Goal: Task Accomplishment & Management: Manage account settings

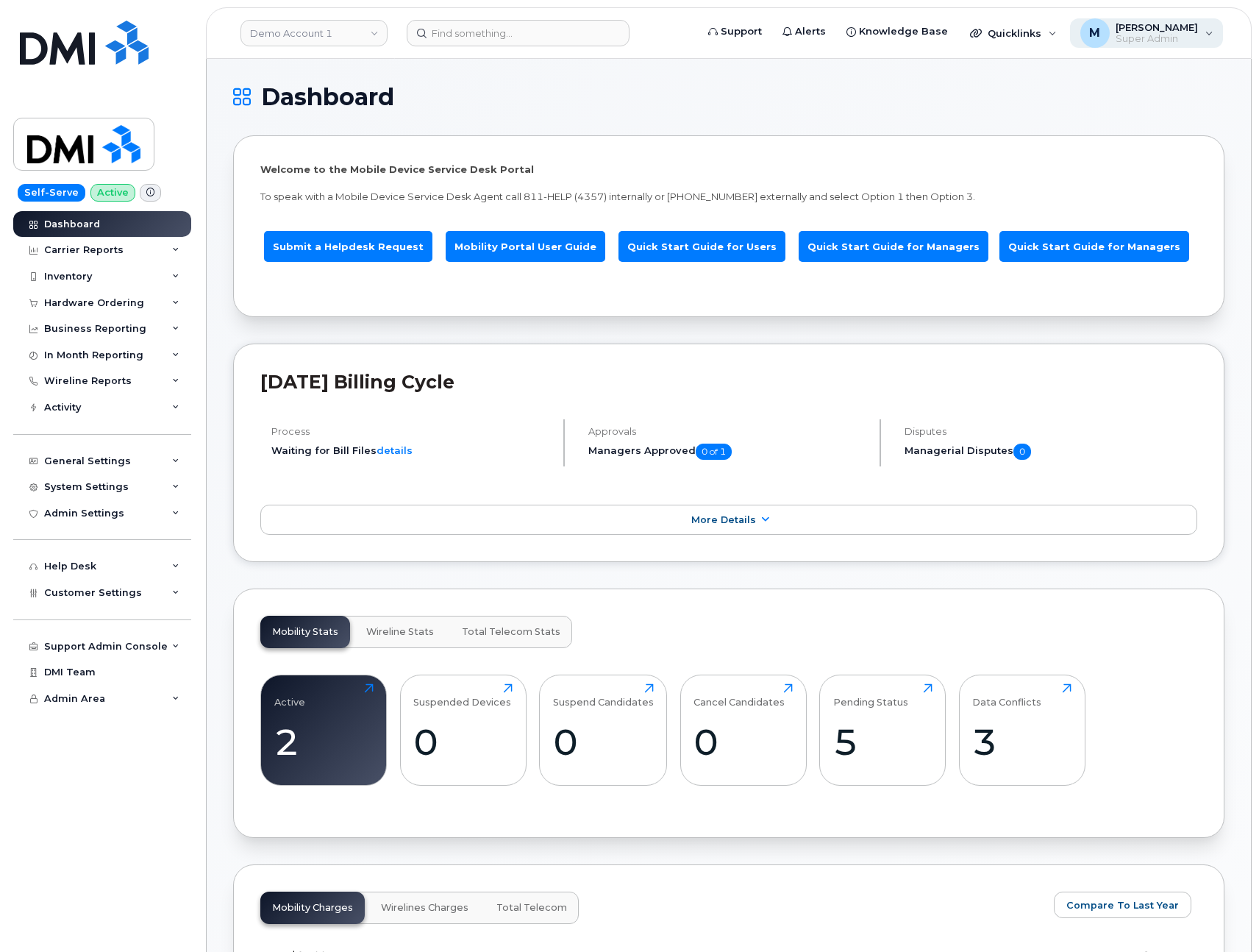
click at [1172, 40] on span "Super Admin" at bounding box center [1157, 39] width 83 height 12
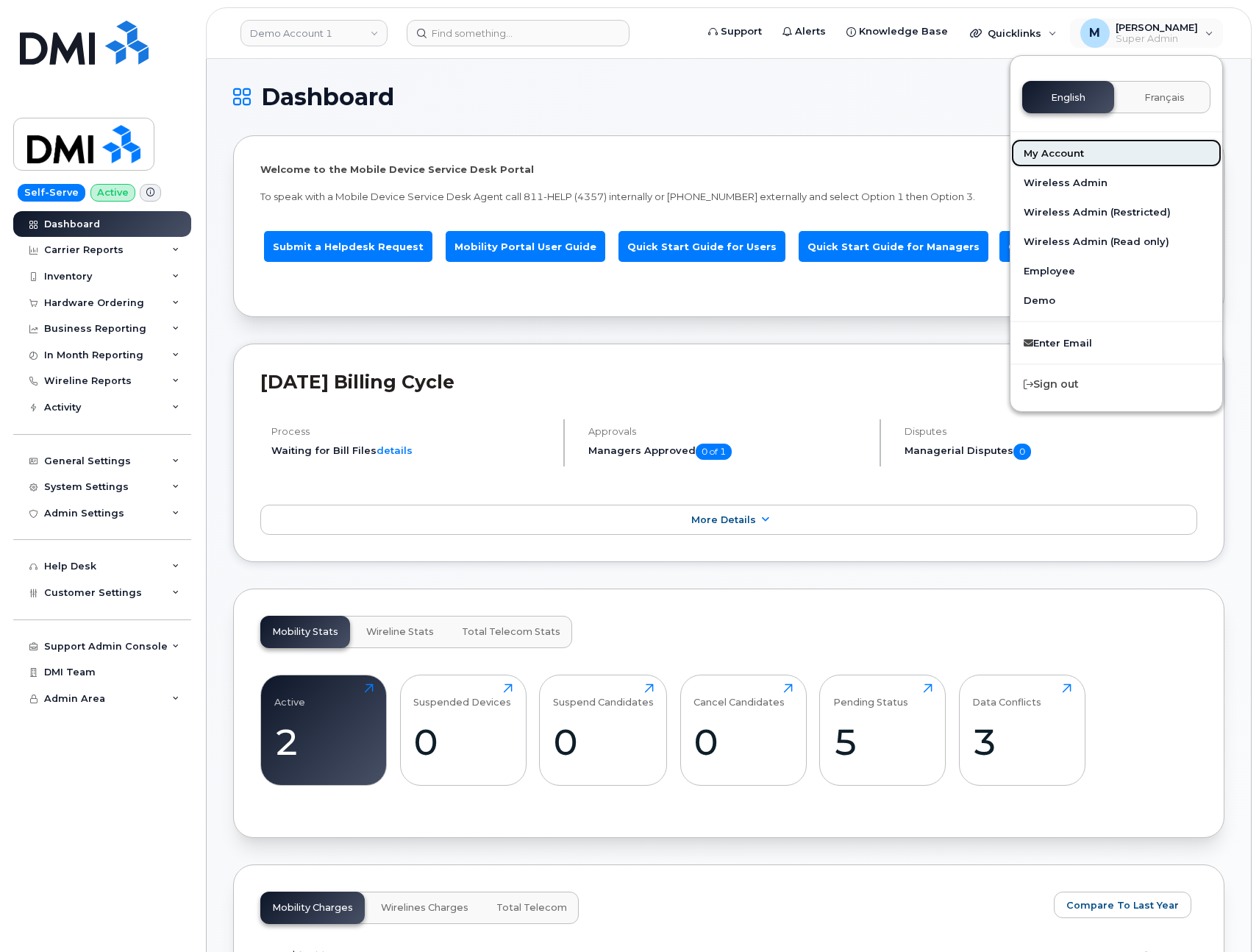
click at [1069, 156] on link "My Account" at bounding box center [1116, 152] width 212 height 29
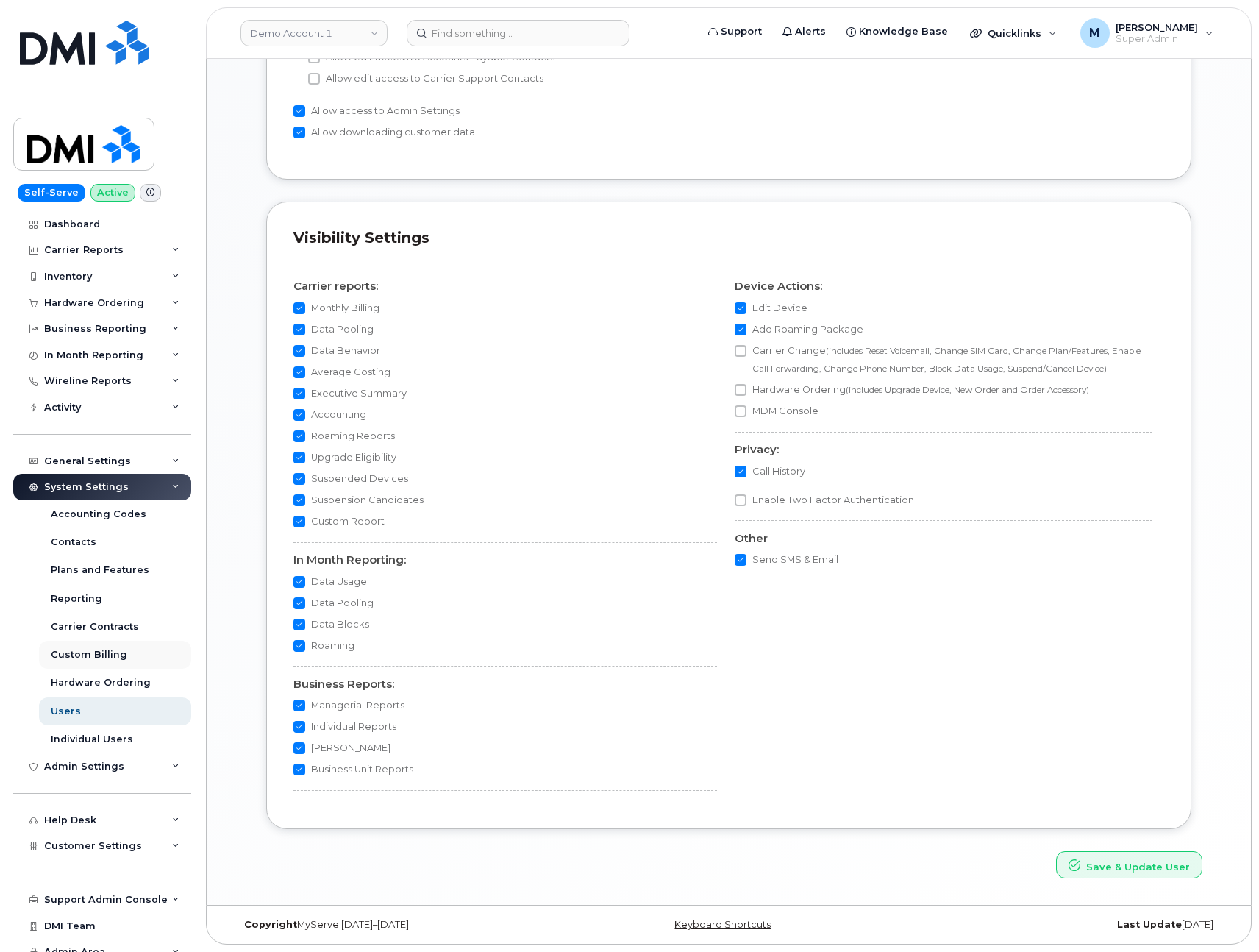
scroll to position [13, 0]
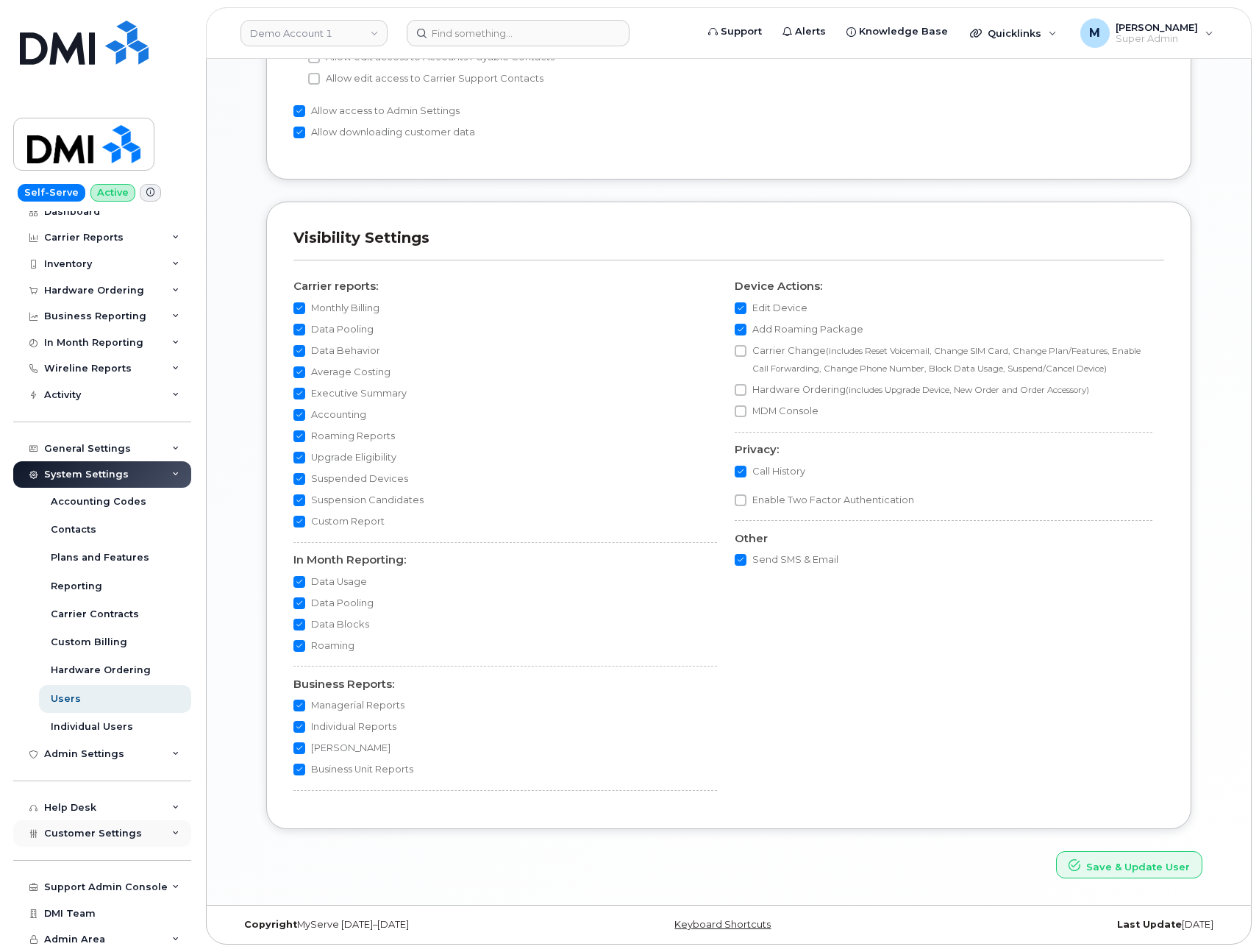
click at [110, 831] on span "Customer Settings" at bounding box center [93, 833] width 98 height 11
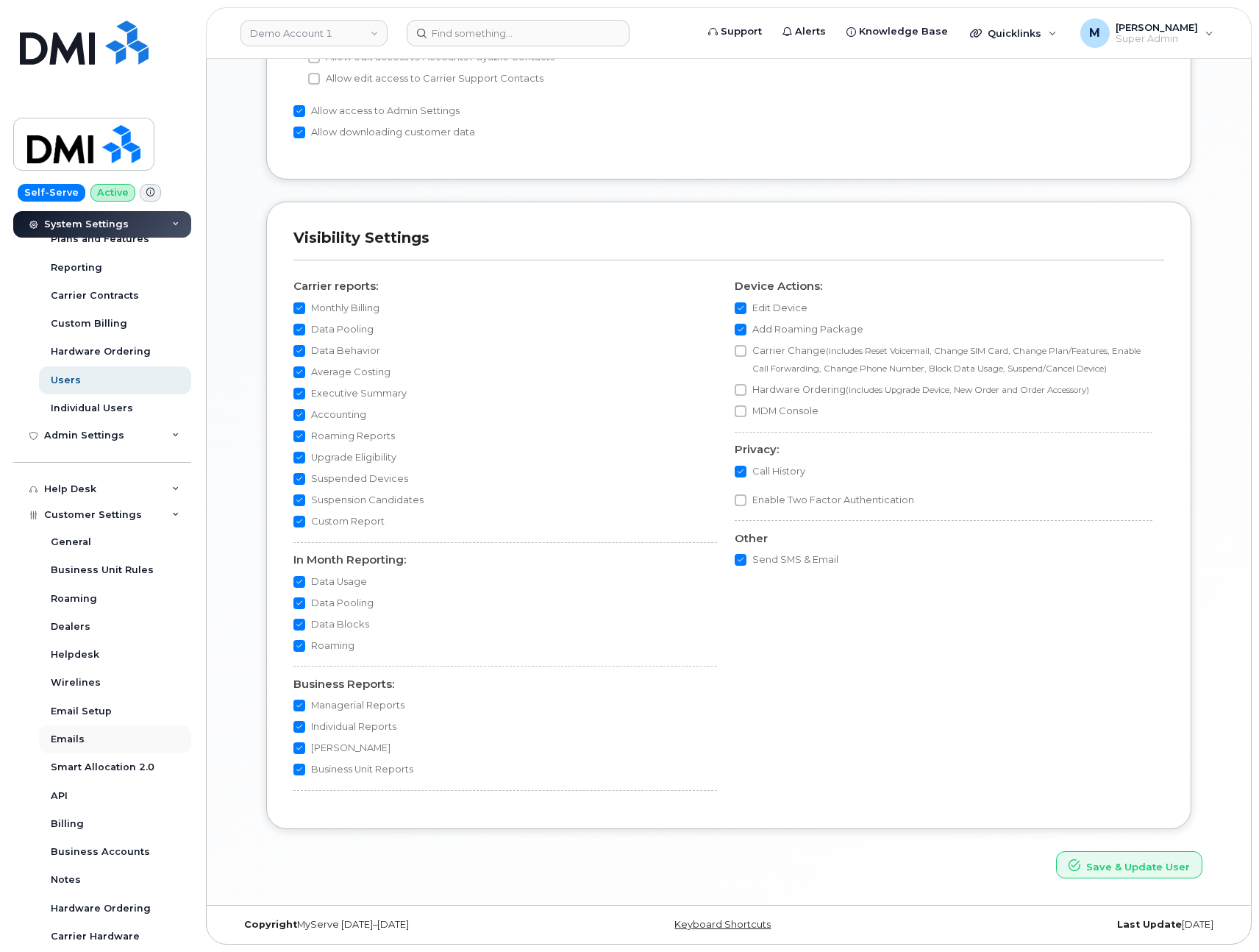
scroll to position [381, 0]
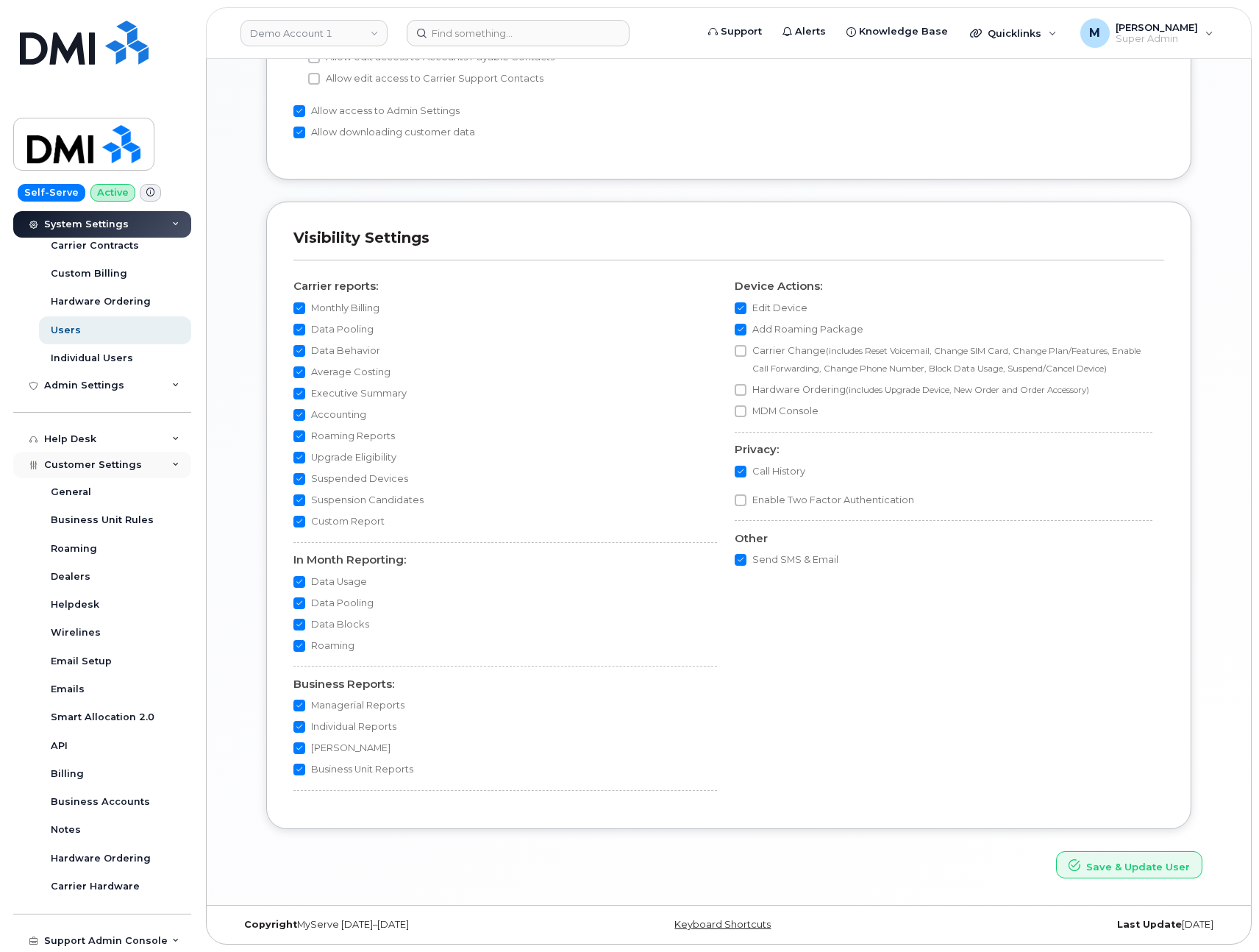
click at [84, 468] on span "Customer Settings" at bounding box center [93, 464] width 98 height 11
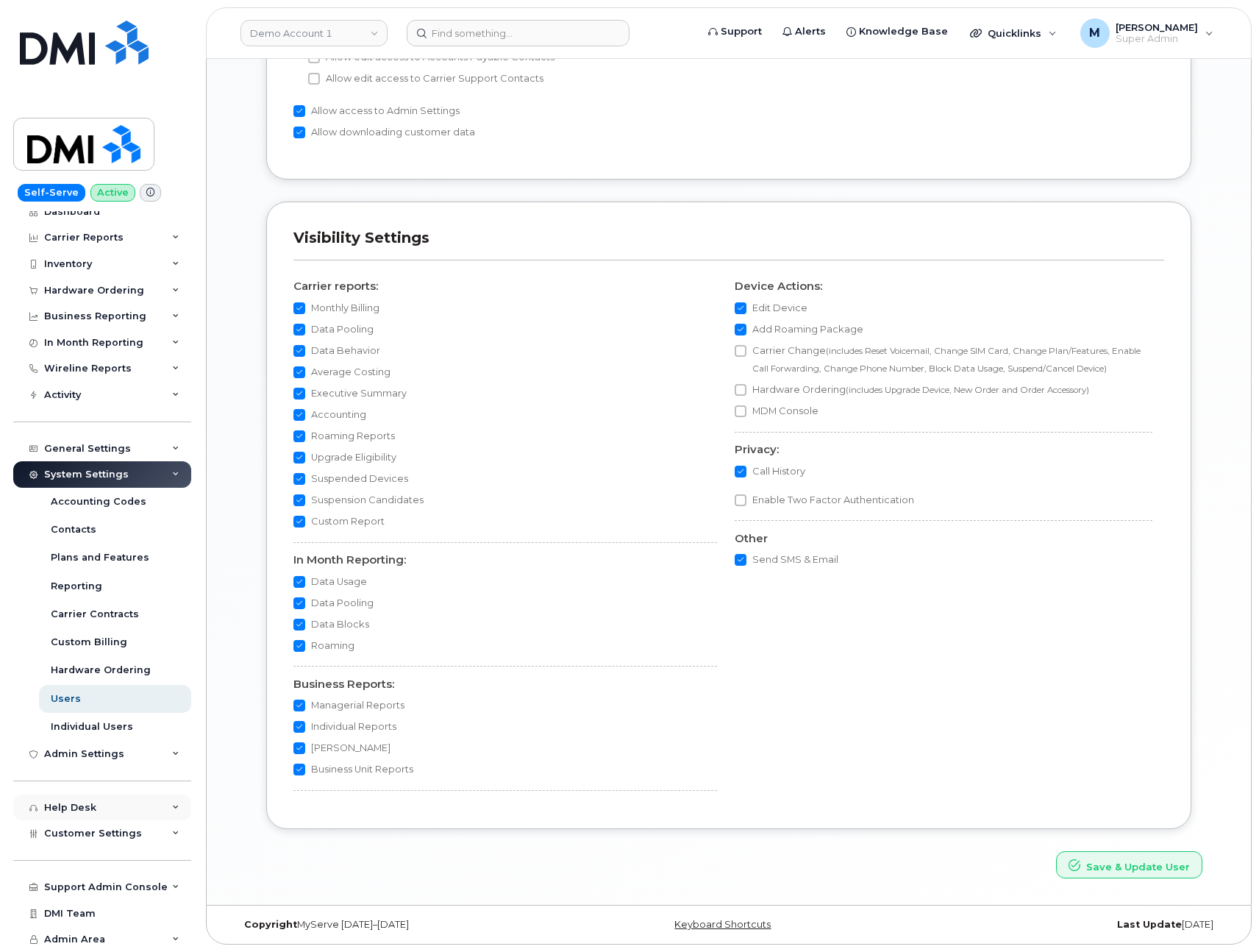
click at [87, 806] on div "Help Desk" at bounding box center [71, 807] width 52 height 12
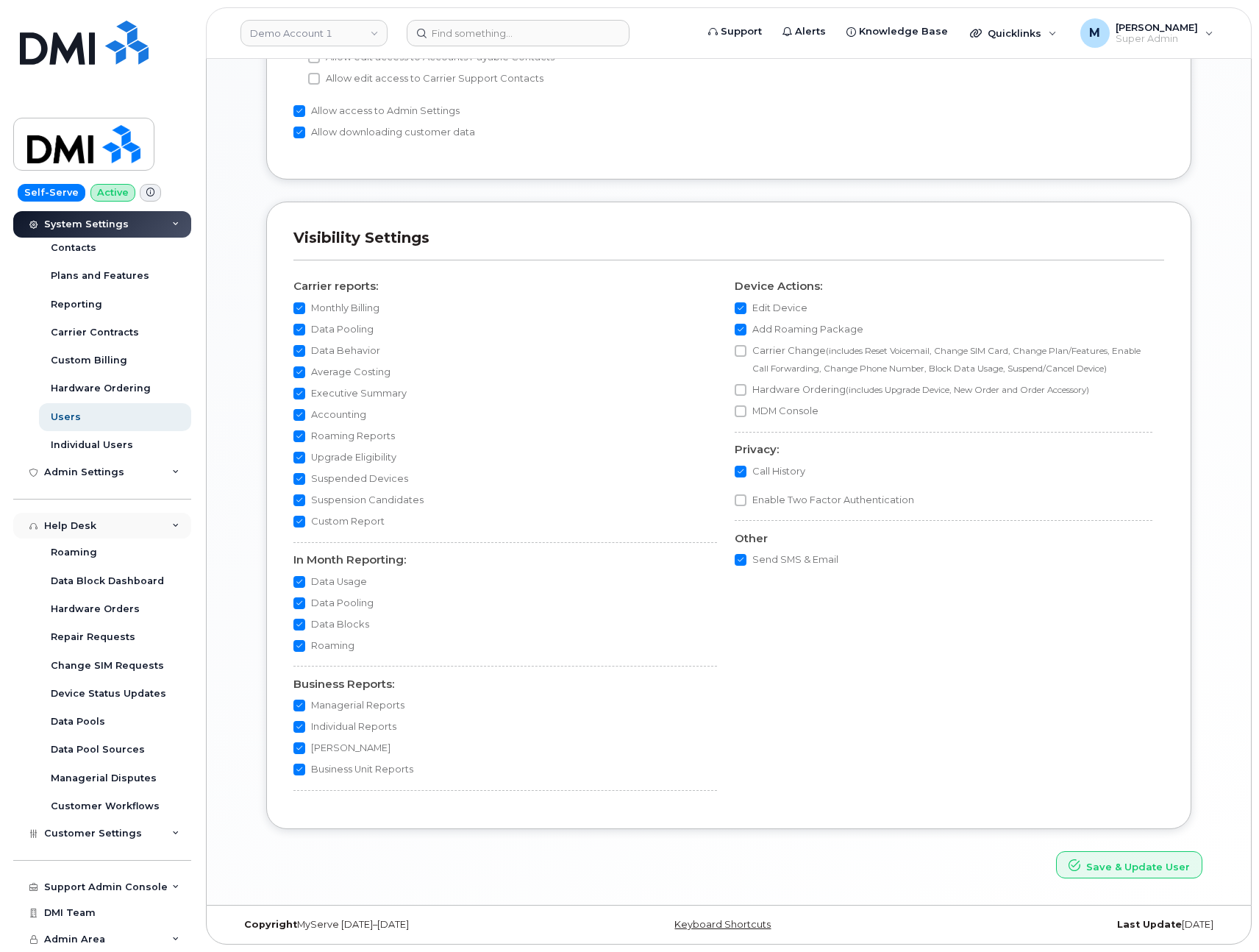
click at [70, 531] on div "Help Desk" at bounding box center [102, 526] width 178 height 26
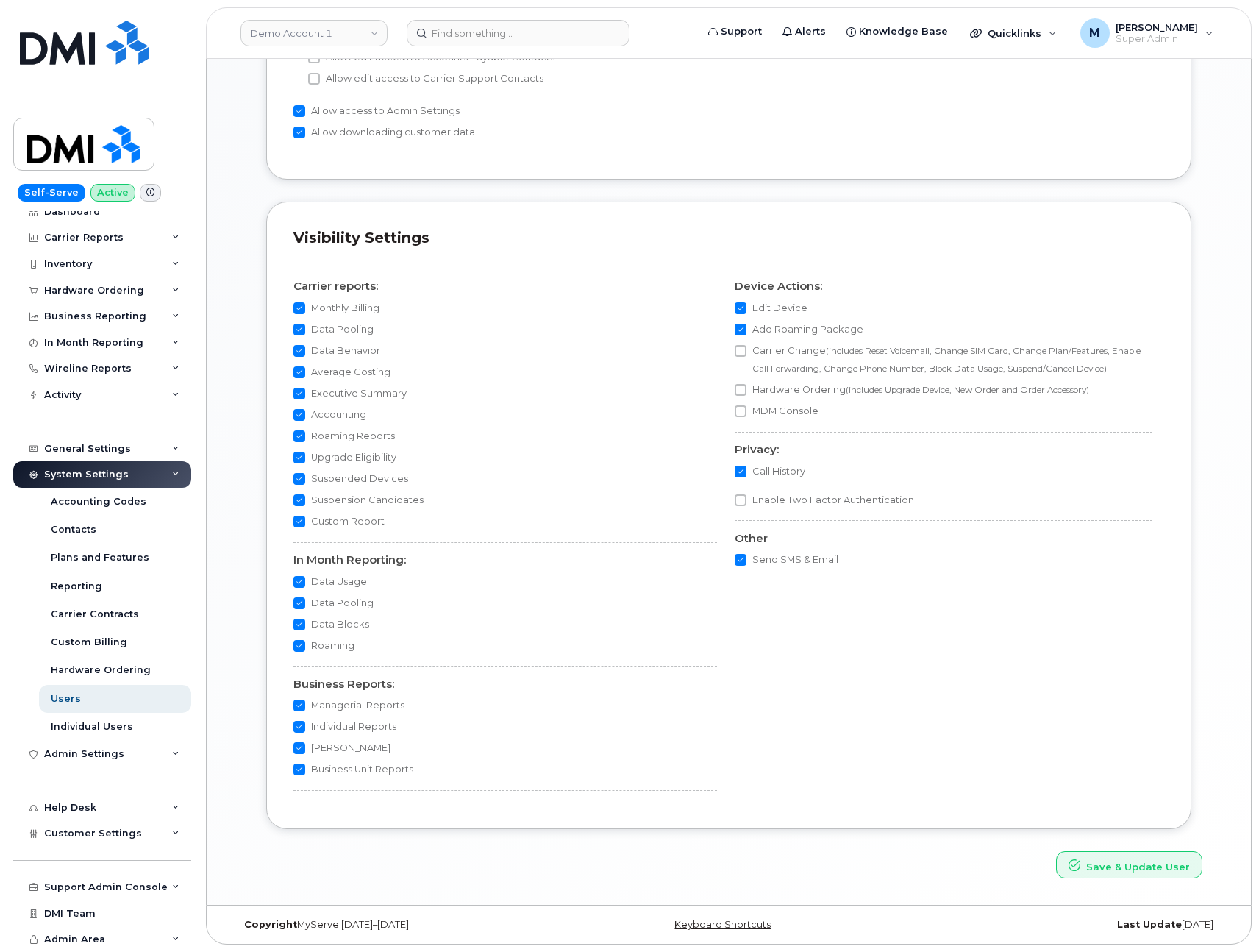
click at [75, 754] on div "Admin Settings" at bounding box center [84, 754] width 80 height 12
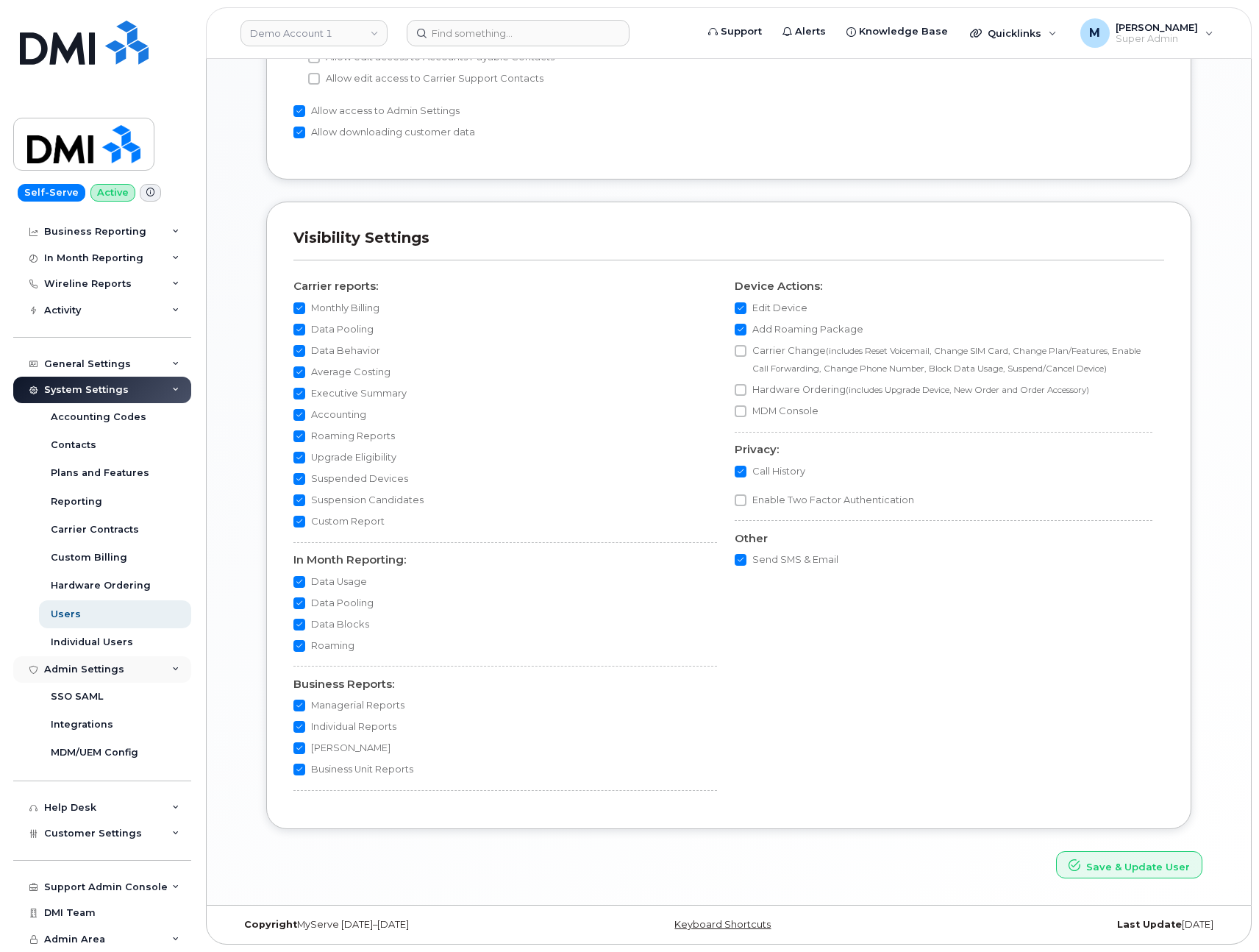
click at [100, 669] on div "Admin Settings" at bounding box center [84, 669] width 80 height 12
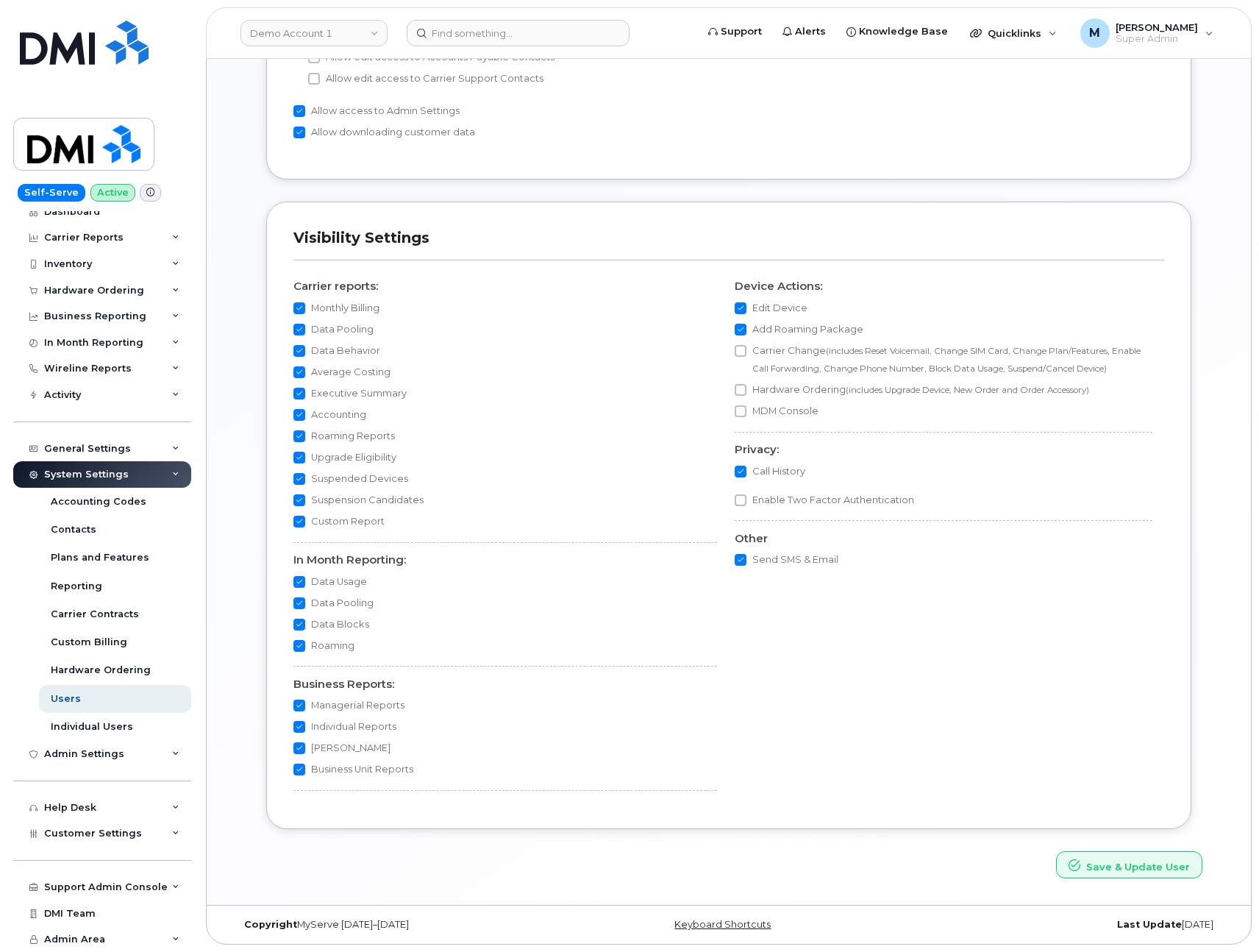
click at [874, 865] on div "Save & Update User" at bounding box center [729, 865] width 969 height 27
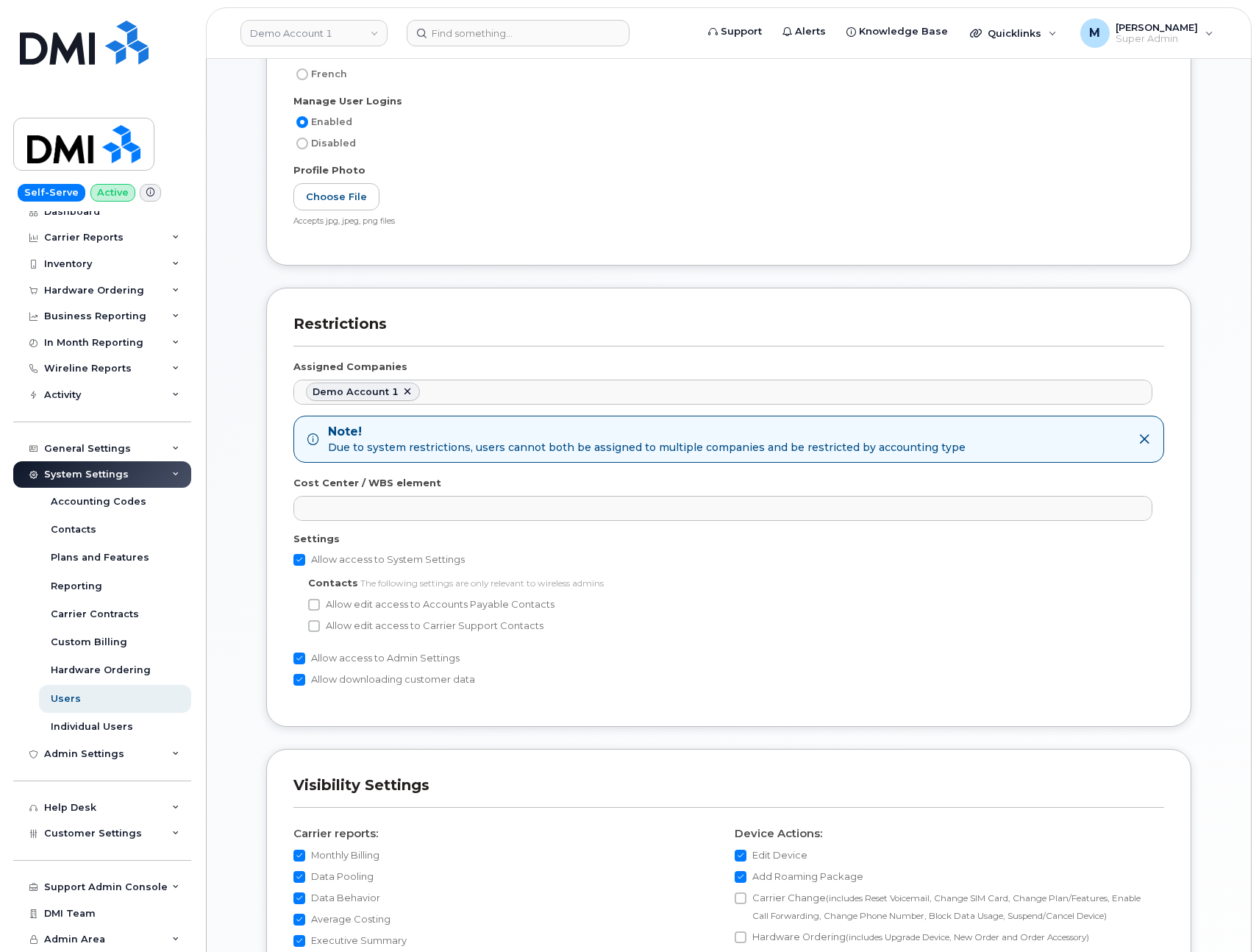
scroll to position [0, 0]
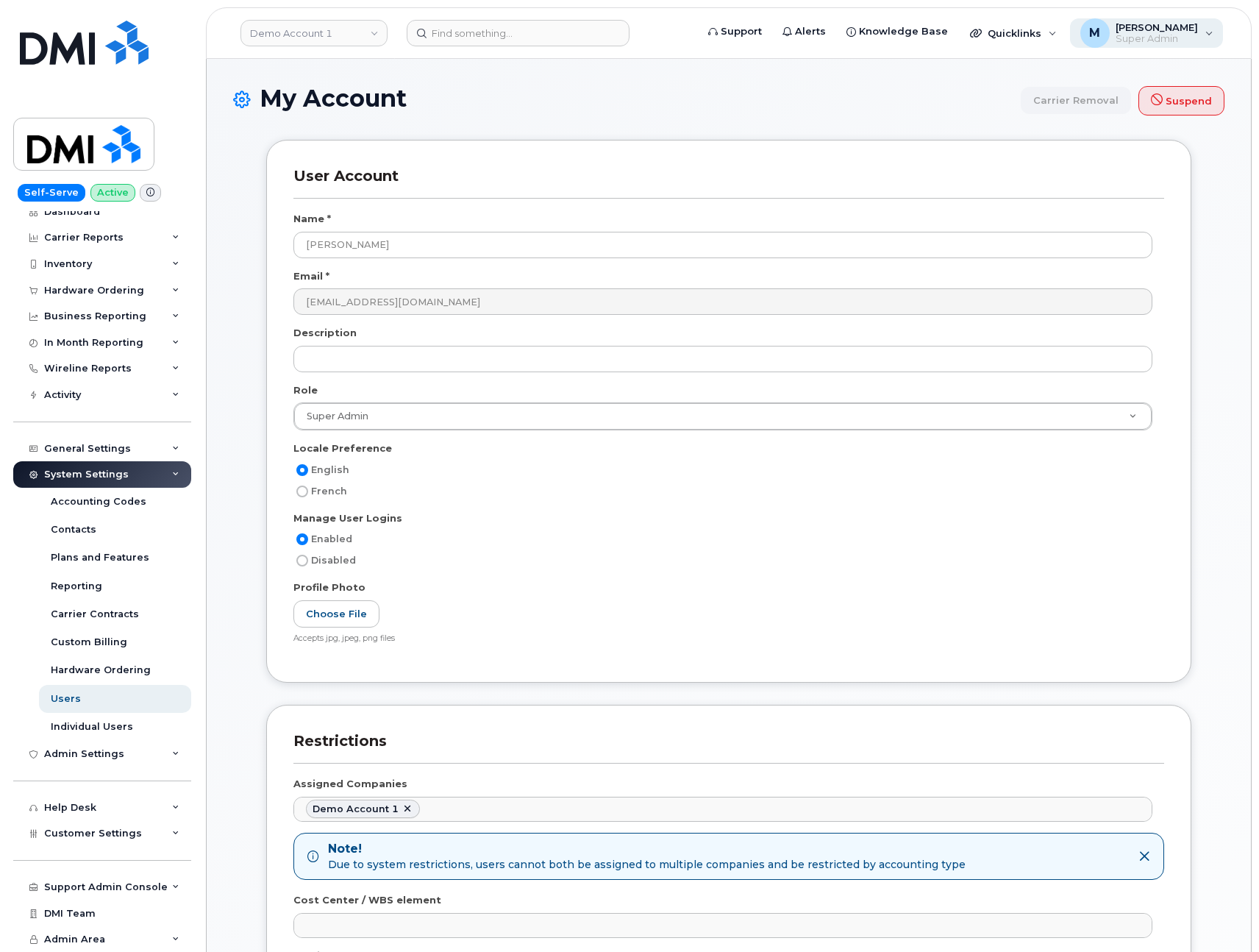
click at [1175, 25] on span "[PERSON_NAME]" at bounding box center [1157, 27] width 83 height 12
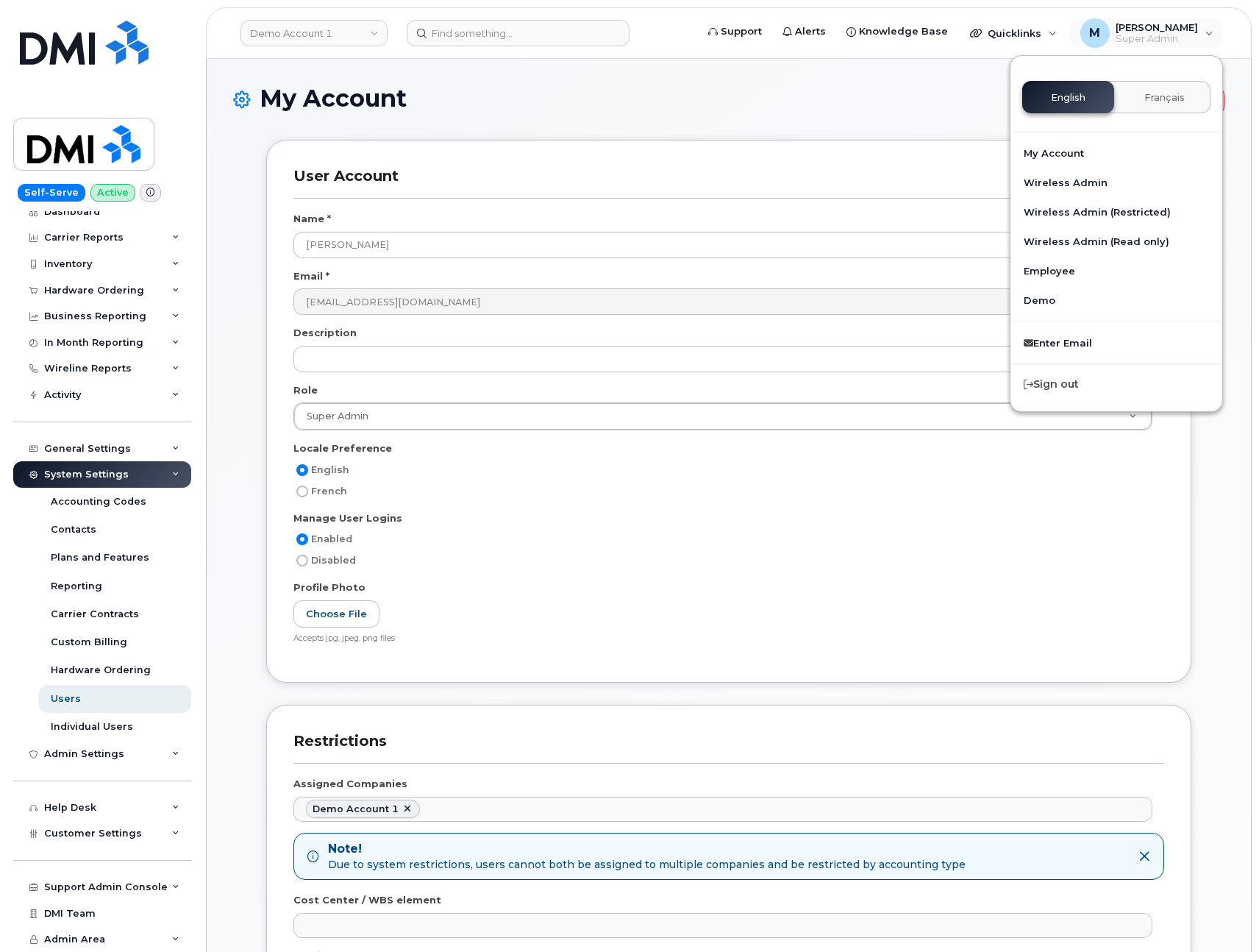
click at [733, 106] on h1 "My Account Carrier Removal Suspend" at bounding box center [729, 100] width 991 height 30
